Goal: Navigation & Orientation: Find specific page/section

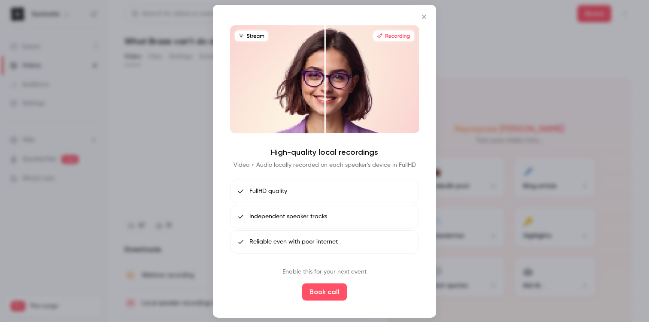
scroll to position [23, 0]
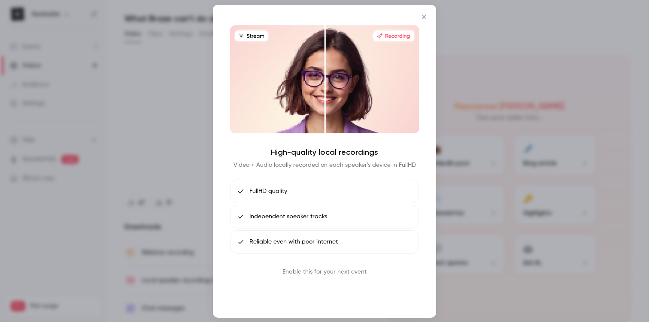
click at [329, 287] on button "Book call" at bounding box center [324, 292] width 45 height 17
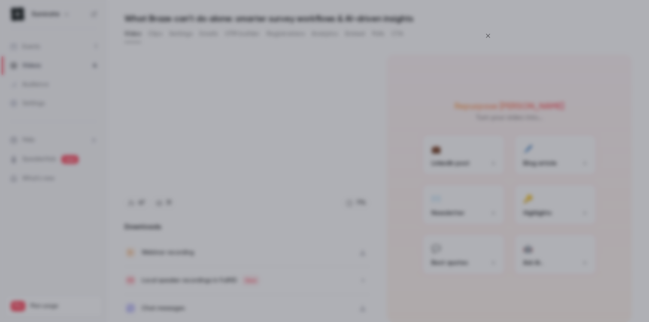
type input "*****"
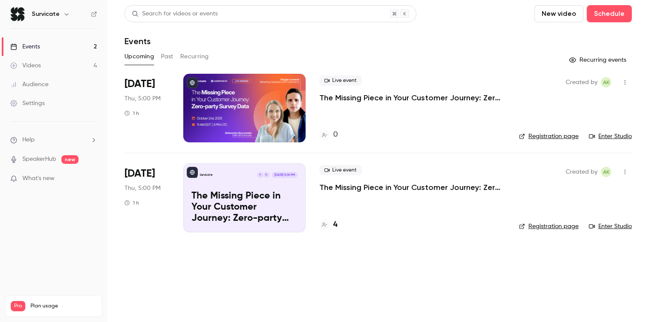
click at [145, 251] on main "Search for videos or events New video Schedule Events Upcoming Past Recurring R…" at bounding box center [377, 161] width 541 height 322
